Goal: Task Accomplishment & Management: Manage account settings

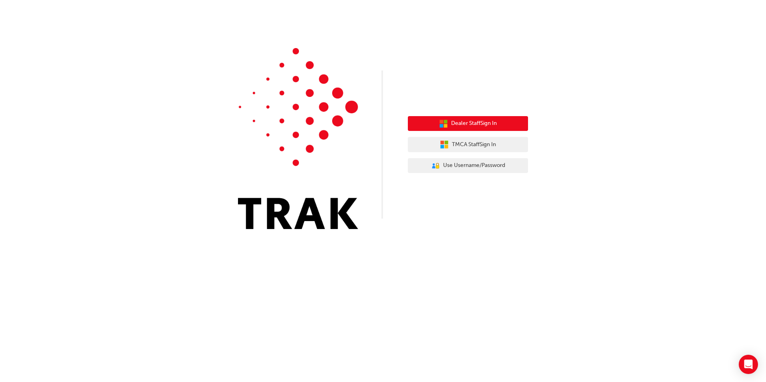
click at [472, 124] on span "Dealer Staff Sign In" at bounding box center [474, 123] width 46 height 9
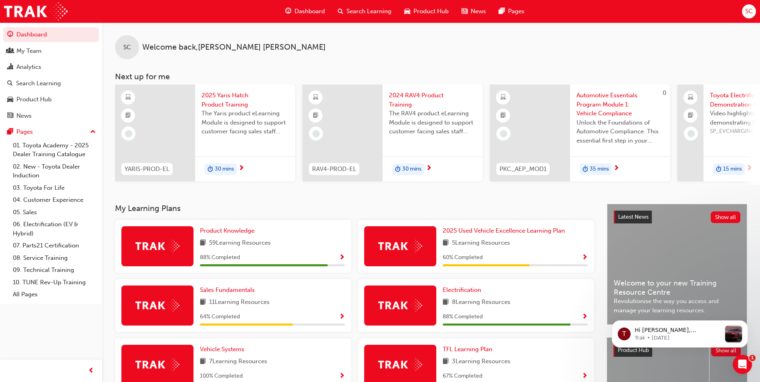
click at [366, 11] on span "Search Learning" at bounding box center [368, 11] width 45 height 9
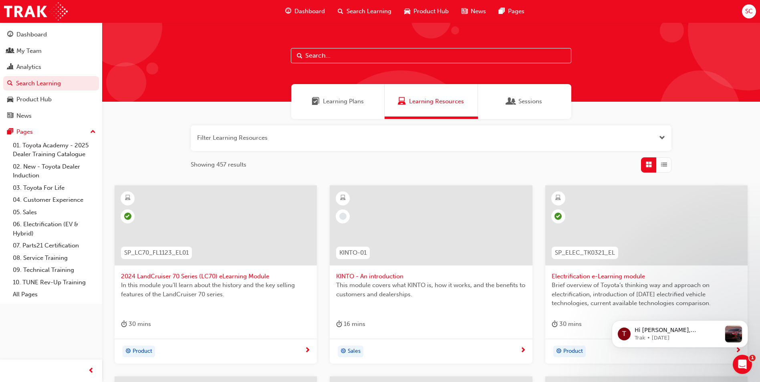
click at [356, 99] on span "Learning Plans" at bounding box center [343, 101] width 41 height 9
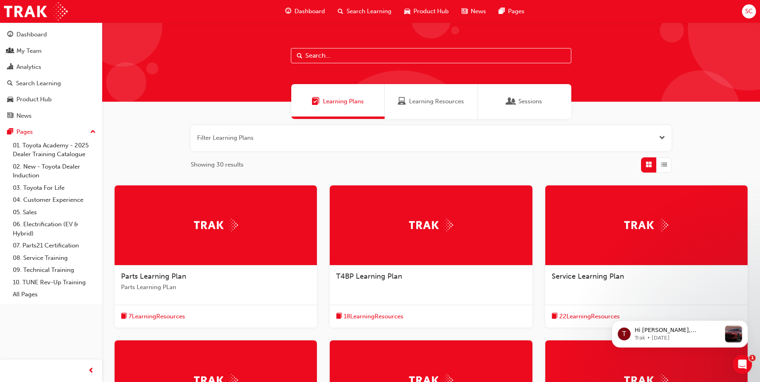
click at [324, 56] on input "text" at bounding box center [431, 55] width 280 height 15
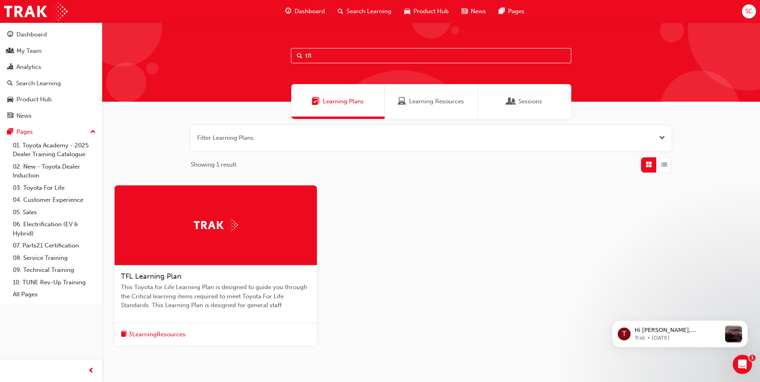
type input "tfl"
click at [181, 290] on span "This Toyota for Life Learning Plan is designed to guide you through the Critica…" at bounding box center [215, 296] width 189 height 27
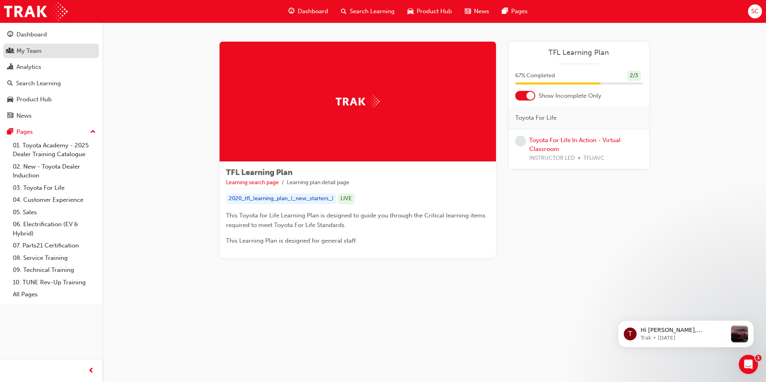
click at [27, 52] on div "My Team" at bounding box center [28, 50] width 25 height 9
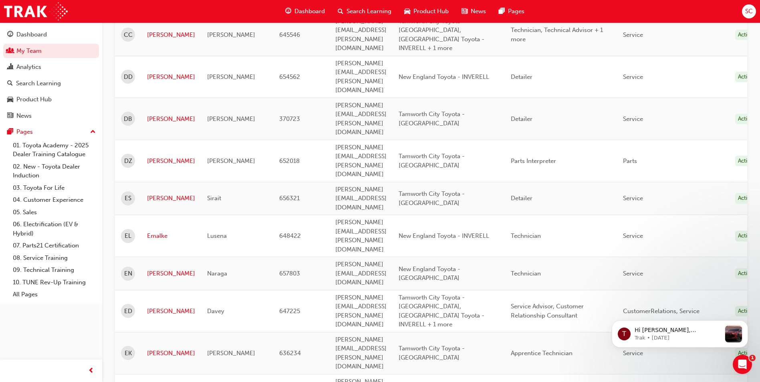
scroll to position [1079, 0]
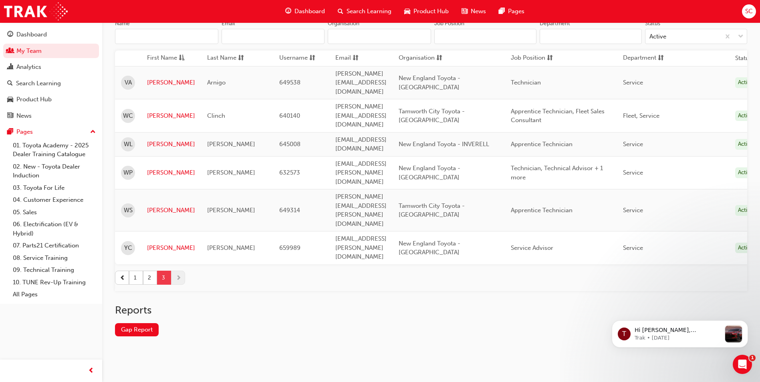
scroll to position [28, 0]
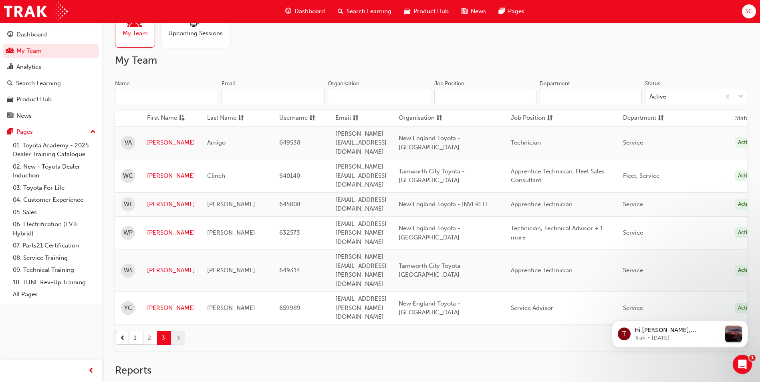
click at [148, 331] on button "2" at bounding box center [150, 338] width 14 height 14
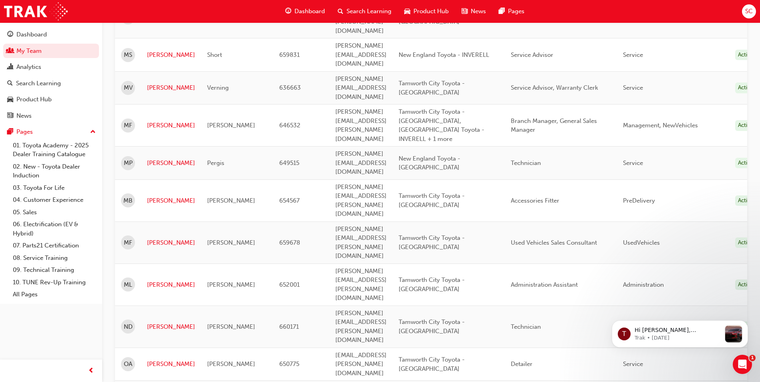
scroll to position [949, 0]
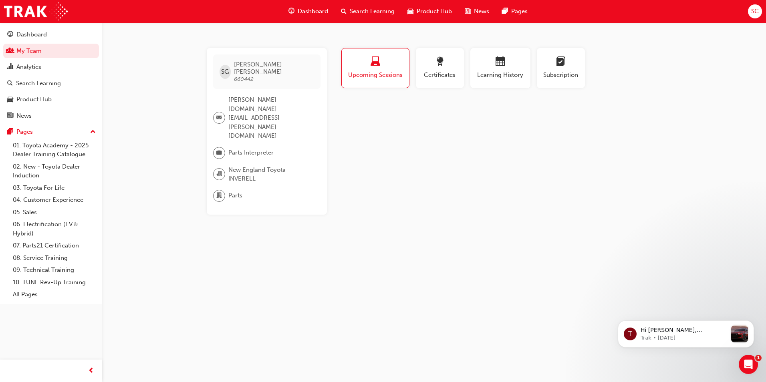
click at [365, 12] on span "Search Learning" at bounding box center [372, 11] width 45 height 9
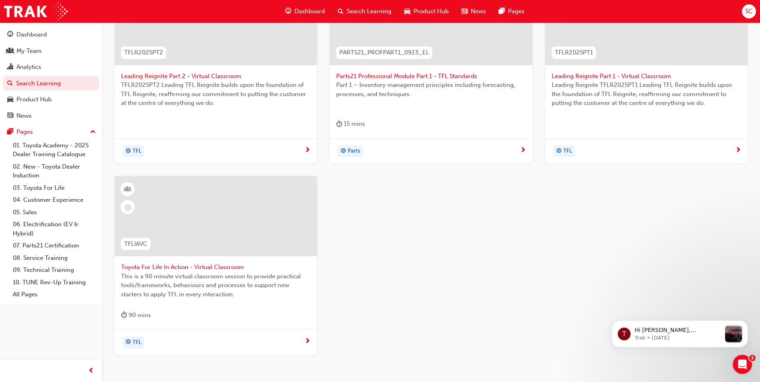
scroll to position [240, 0]
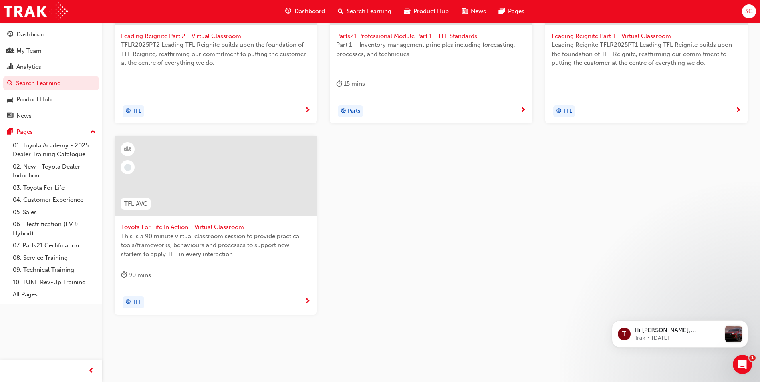
click at [196, 227] on span "Toyota For Life In Action - Virtual Classroom" at bounding box center [215, 227] width 189 height 9
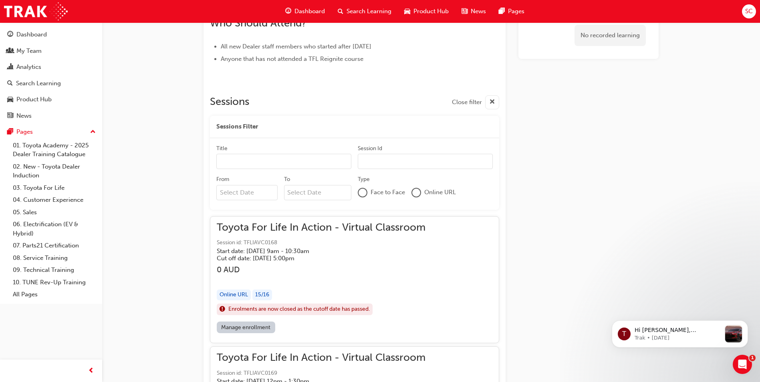
scroll to position [437, 0]
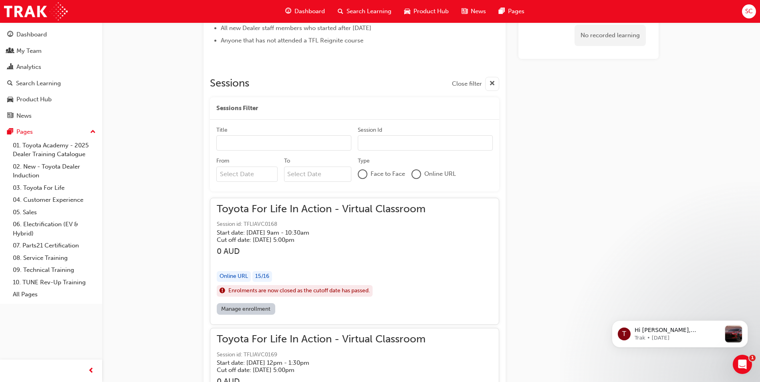
click at [418, 175] on div at bounding box center [416, 174] width 8 height 8
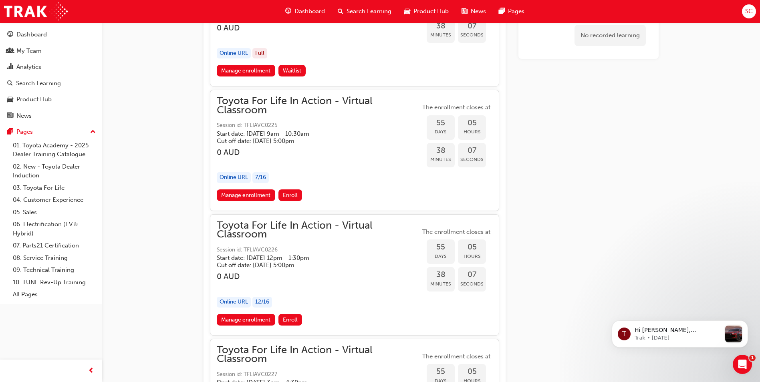
scroll to position [9056, 0]
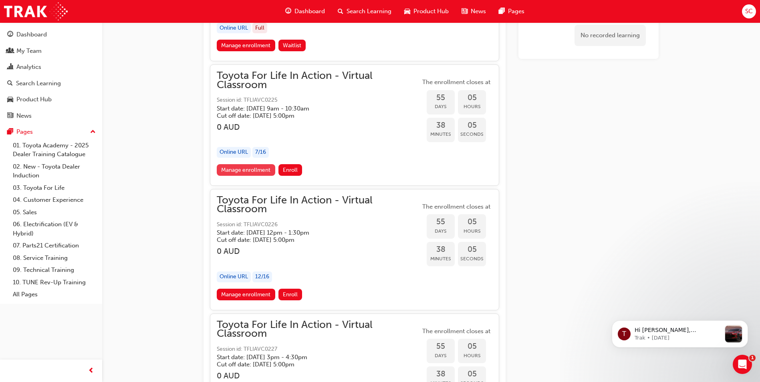
click at [255, 171] on link "Manage enrollment" at bounding box center [246, 170] width 58 height 12
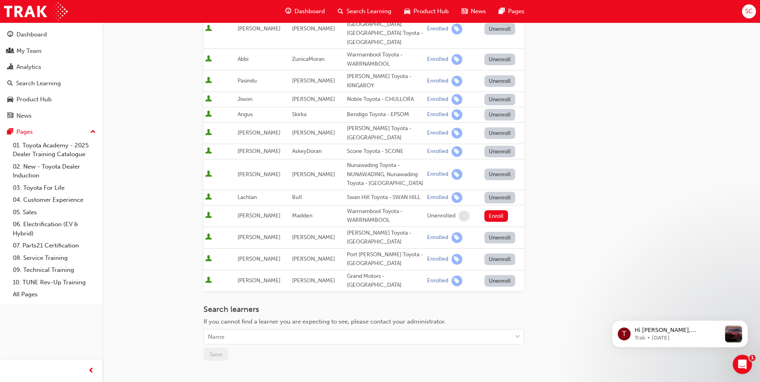
scroll to position [223, 0]
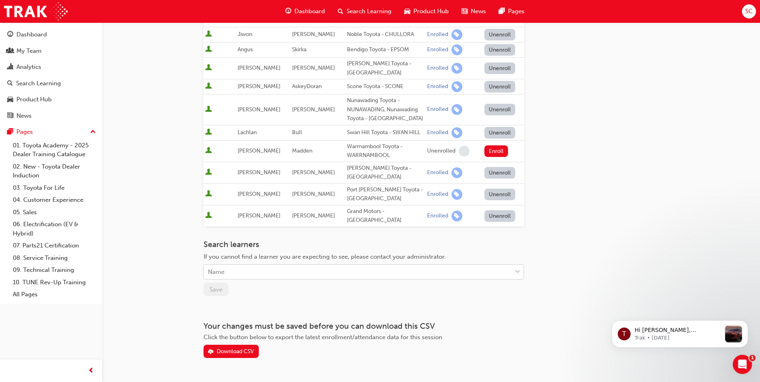
click at [259, 265] on div "Name" at bounding box center [358, 272] width 308 height 14
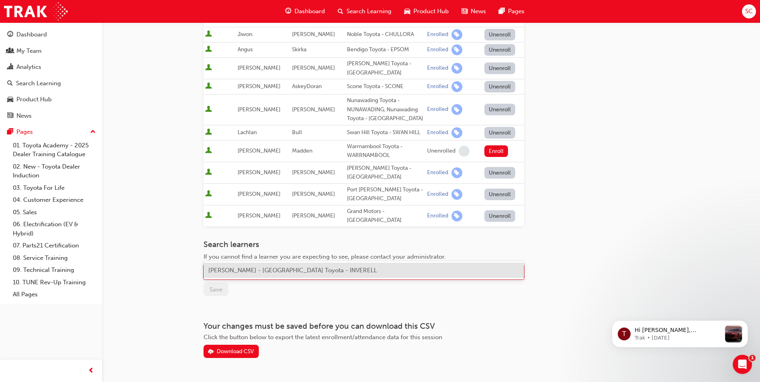
type input "shaun"
click at [271, 267] on span "Shaun George - New England Toyota - INVERELL" at bounding box center [292, 270] width 169 height 7
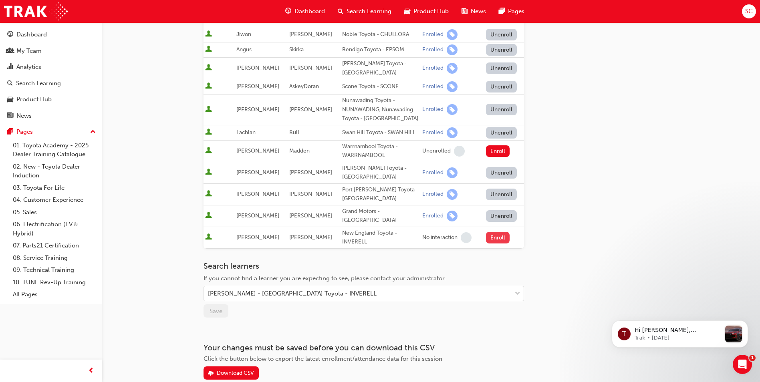
click at [498, 232] on button "Enroll" at bounding box center [498, 238] width 24 height 12
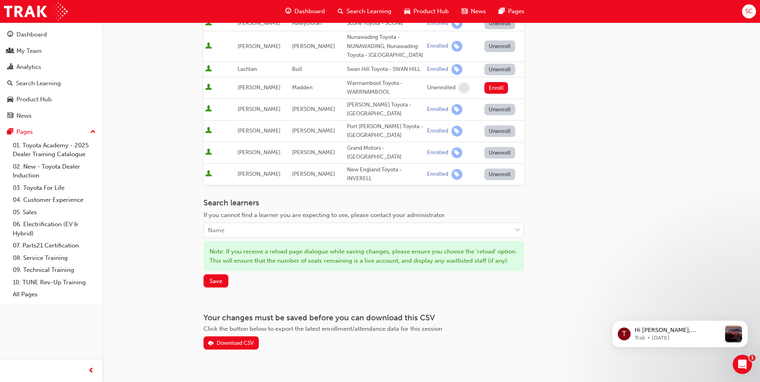
scroll to position [287, 0]
click at [219, 277] on span "Save" at bounding box center [215, 280] width 13 height 7
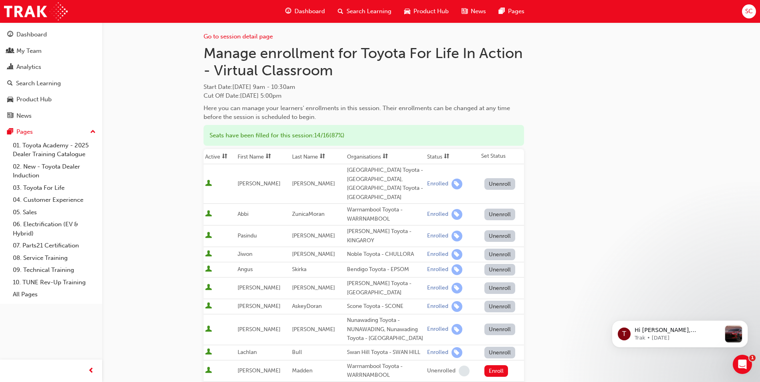
scroll to position [0, 0]
